Goal: Check status

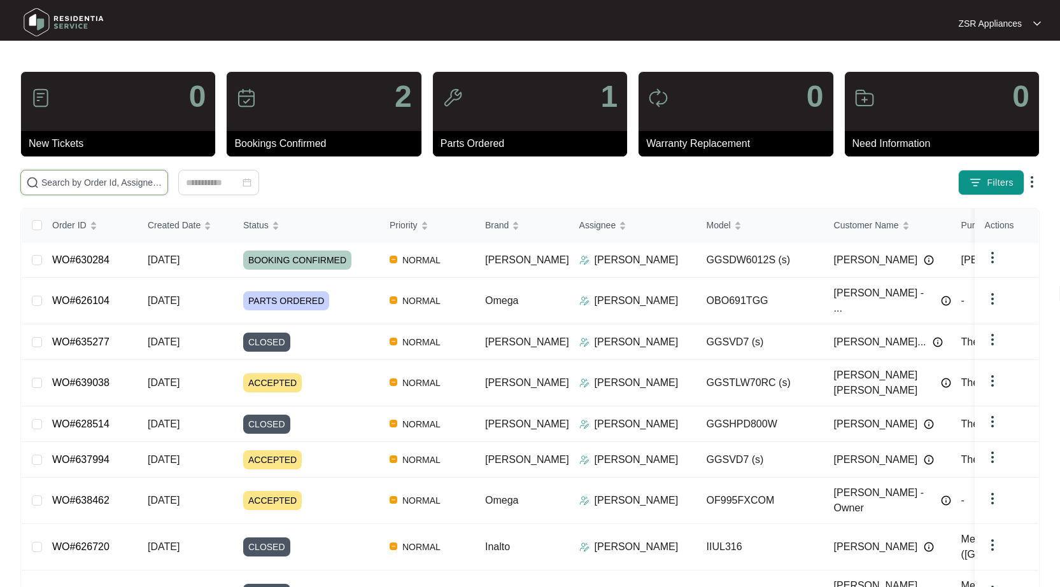
click at [138, 187] on input "text" at bounding box center [101, 183] width 121 height 14
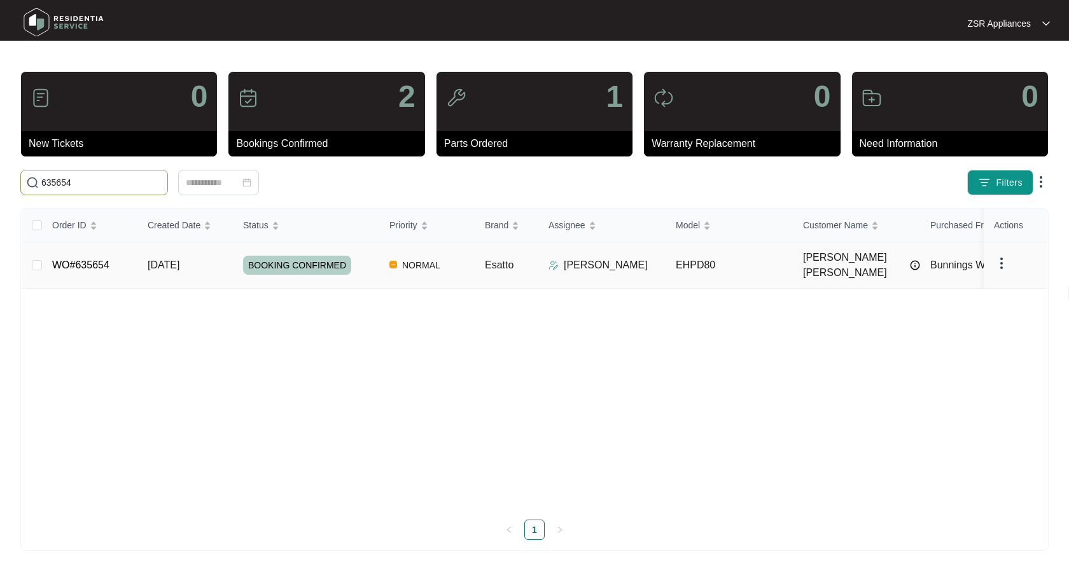
type input "635654"
click at [106, 260] on link "WO#635654" at bounding box center [80, 265] width 57 height 11
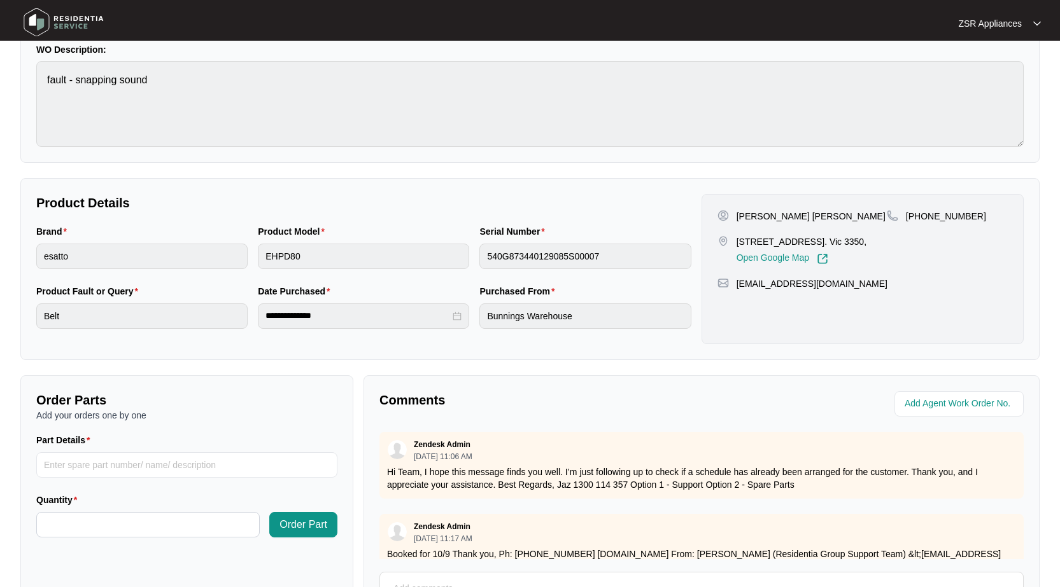
scroll to position [255, 0]
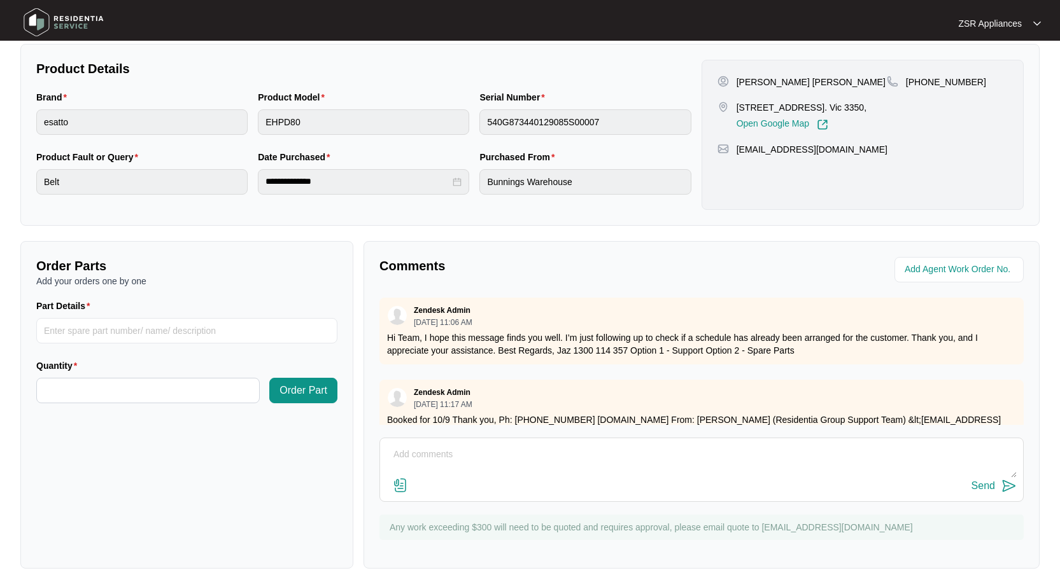
drag, startPoint x: 565, startPoint y: 457, endPoint x: 583, endPoint y: 454, distance: 18.0
click at [565, 457] on textarea at bounding box center [701, 461] width 630 height 33
paste textarea "Drum not spinning Found belt wrapped around motor pulley. Freed up belt and rem…"
type textarea "Drum not spinning Found belt wrapped around motor pulley. Freed up belt and rem…"
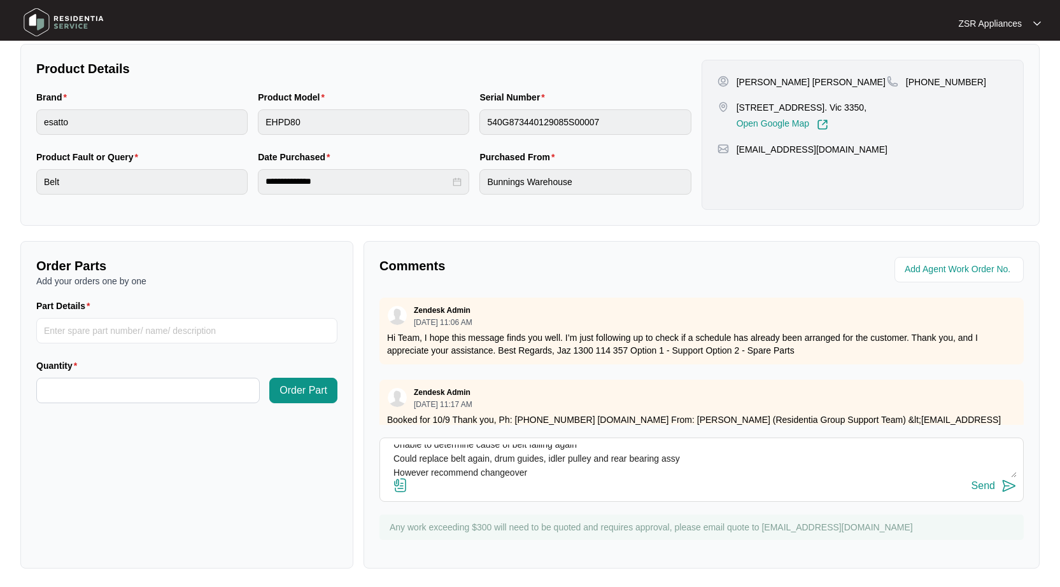
click at [987, 486] on div "Send" at bounding box center [983, 486] width 24 height 11
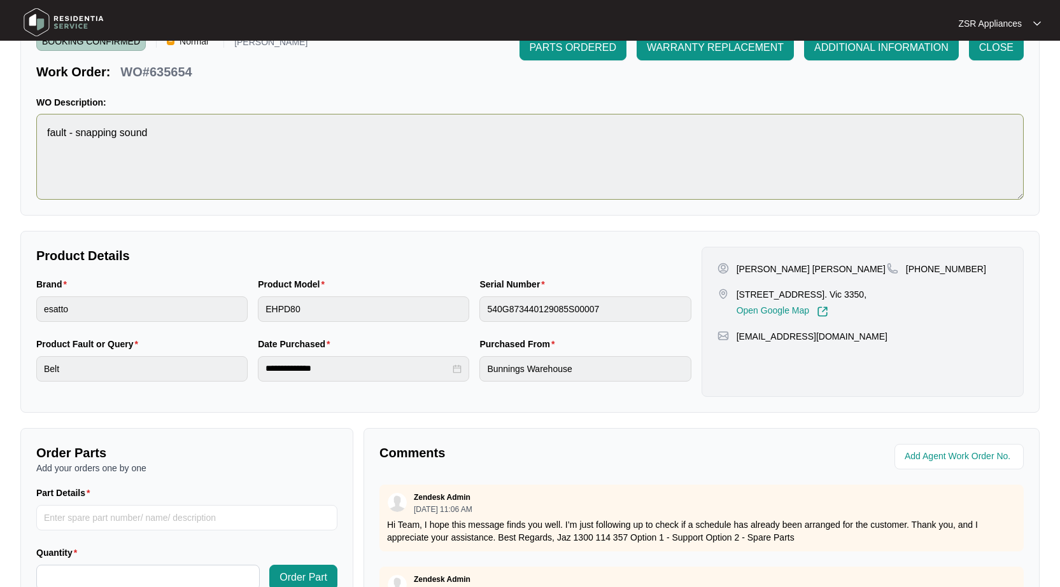
scroll to position [66, 0]
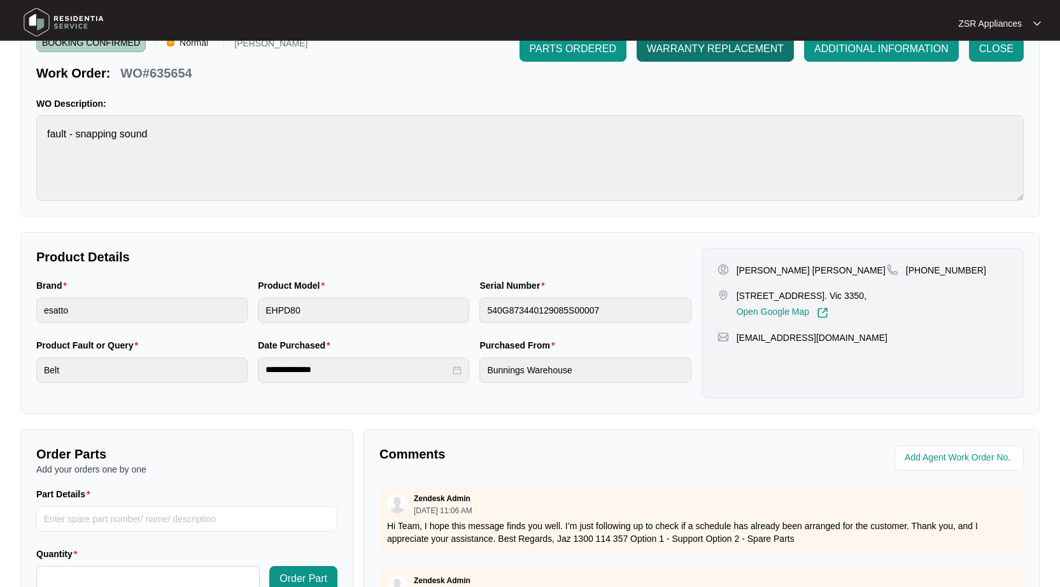
click at [739, 52] on span "WARRANTY REPLACEMENT" at bounding box center [715, 48] width 137 height 15
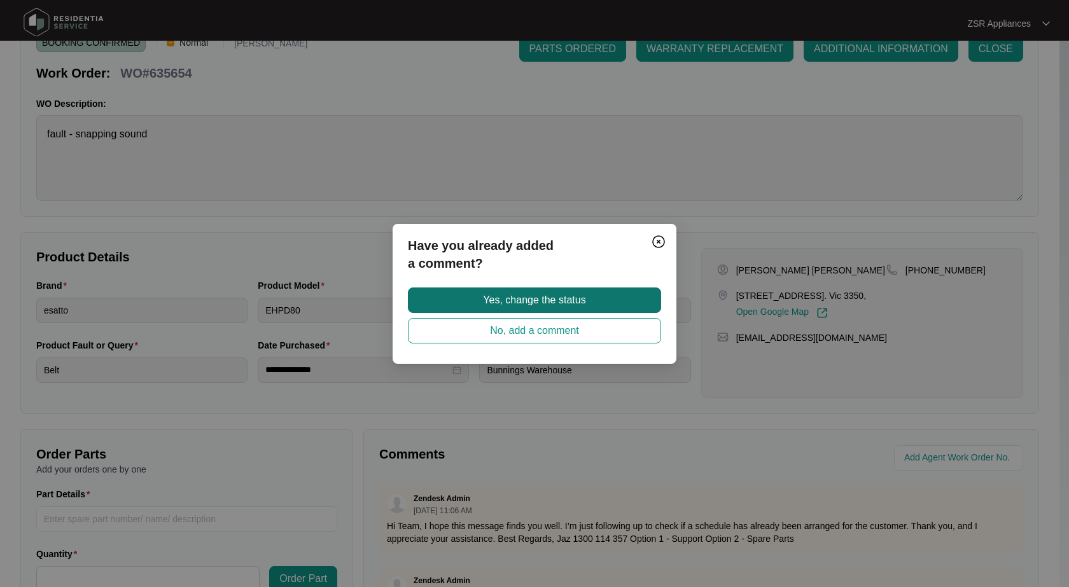
click at [526, 299] on span "Yes, change the status" at bounding box center [534, 300] width 102 height 15
